Goal: Information Seeking & Learning: Learn about a topic

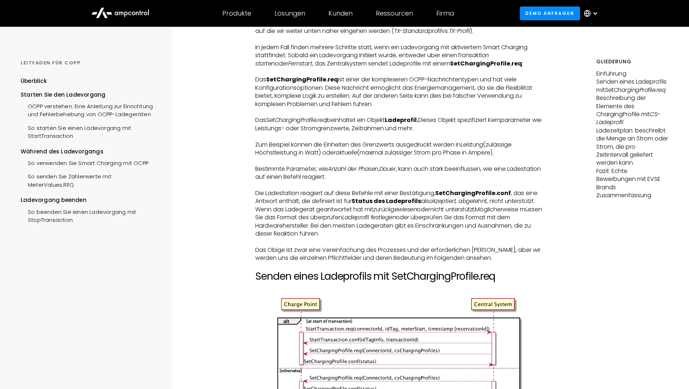
scroll to position [665, 0]
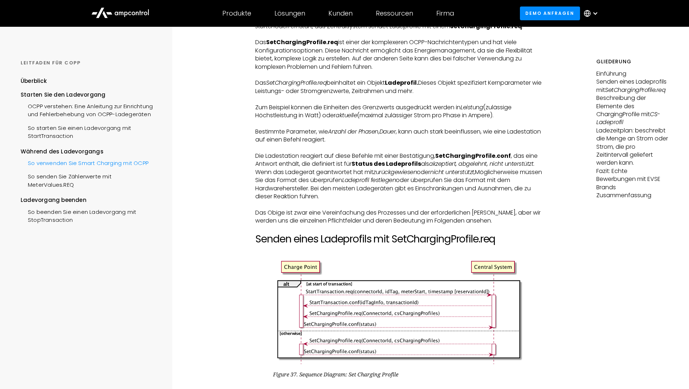
click at [112, 163] on div "So verwenden Sie Smart Charging mit OCPP" at bounding box center [85, 162] width 128 height 13
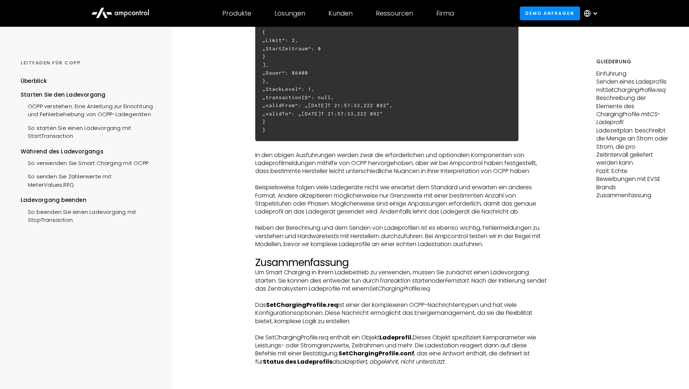
scroll to position [2327, 0]
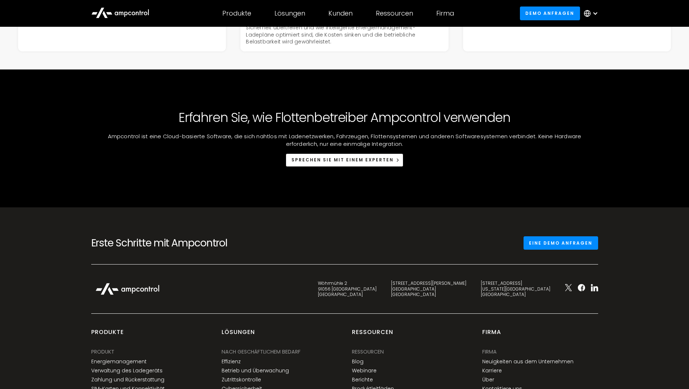
scroll to position [1601, 0]
